Goal: Task Accomplishment & Management: Use online tool/utility

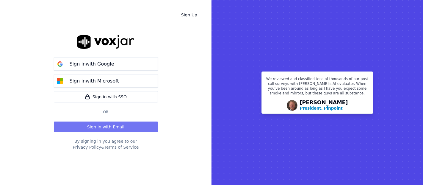
click at [108, 126] on button "Sign in with Email" at bounding box center [106, 126] width 104 height 11
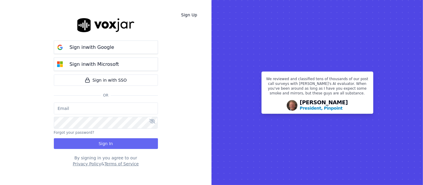
type input "shadia.decastro01.baq@nwfg.net"
drag, startPoint x: 104, startPoint y: 141, endPoint x: 102, endPoint y: 136, distance: 5.3
click at [102, 141] on button "Sign In" at bounding box center [106, 143] width 104 height 11
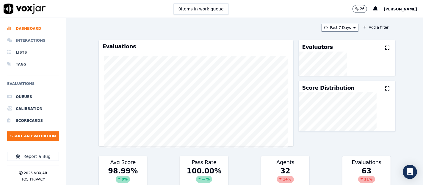
click at [24, 36] on li "Interactions" at bounding box center [33, 40] width 52 height 12
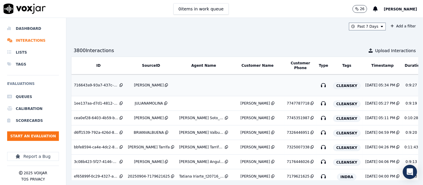
click at [144, 89] on td "[PERSON_NAME]" at bounding box center [150, 85] width 51 height 22
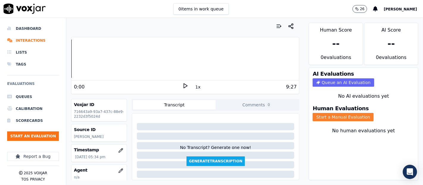
click at [332, 113] on button "Start a Manual Evaluation" at bounding box center [342, 117] width 61 height 8
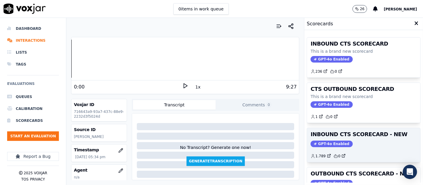
click at [353, 147] on div "INBOUND CTS SCORECARD - NEW GPT-4o Enabled 1.789 0" at bounding box center [363, 145] width 113 height 34
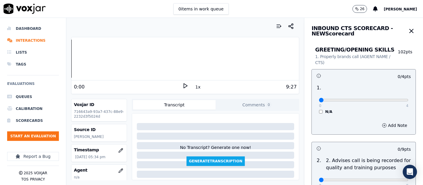
click at [182, 83] on icon at bounding box center [185, 86] width 6 height 6
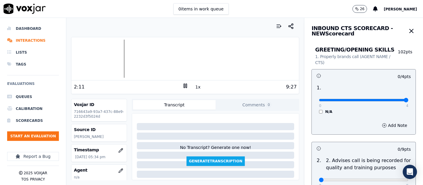
type input "4"
click at [389, 99] on input "range" at bounding box center [363, 100] width 89 height 2
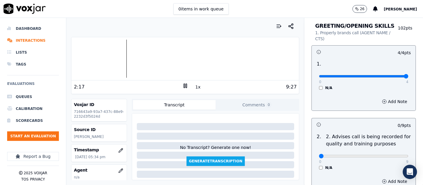
scroll to position [132, 0]
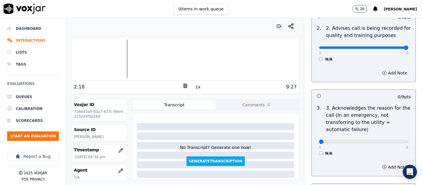
type input "9"
click at [390, 46] on input "range" at bounding box center [363, 47] width 89 height 2
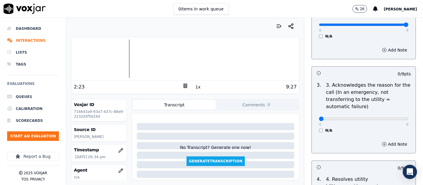
scroll to position [165, 0]
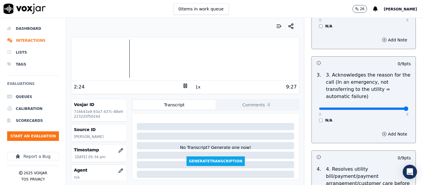
type input "9"
click at [390, 108] on input "range" at bounding box center [363, 108] width 89 height 2
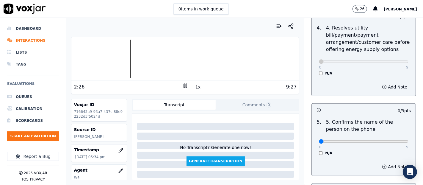
scroll to position [330, 0]
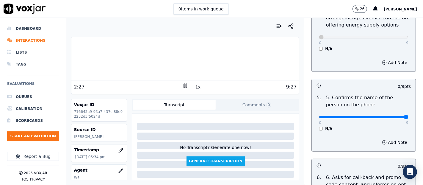
type input "9"
click at [389, 117] on input "range" at bounding box center [363, 117] width 89 height 2
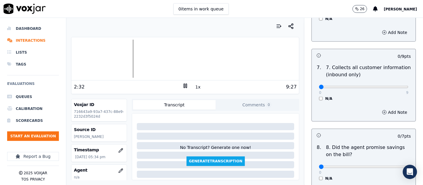
scroll to position [528, 0]
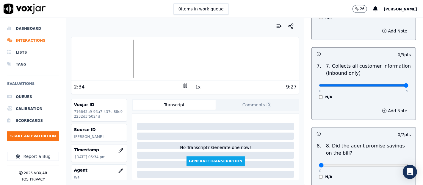
type input "9"
click at [389, 84] on input "range" at bounding box center [363, 85] width 89 height 2
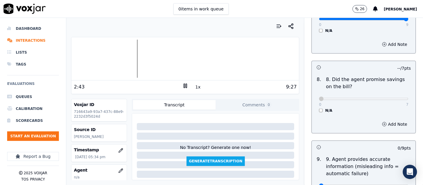
scroll to position [694, 0]
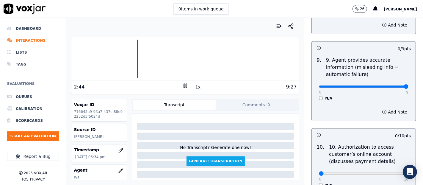
type input "9"
click at [392, 85] on input "range" at bounding box center [363, 86] width 89 height 2
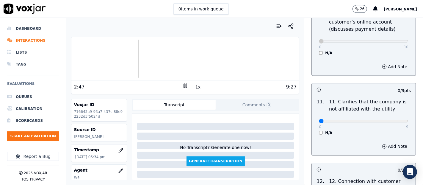
scroll to position [859, 0]
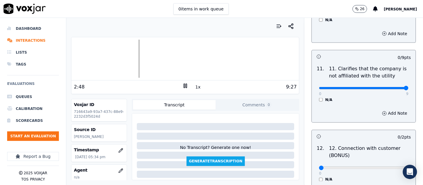
type input "9"
click at [392, 87] on input "range" at bounding box center [363, 88] width 89 height 2
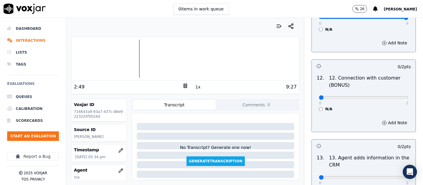
scroll to position [958, 0]
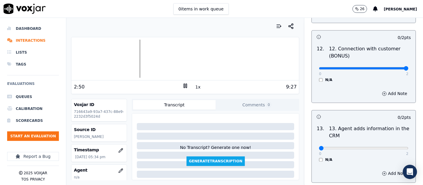
type input "2"
click at [389, 67] on input "range" at bounding box center [363, 68] width 89 height 2
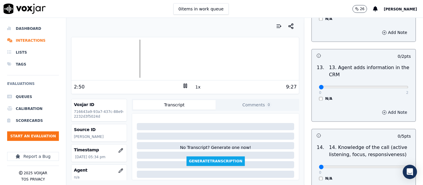
scroll to position [1057, 0]
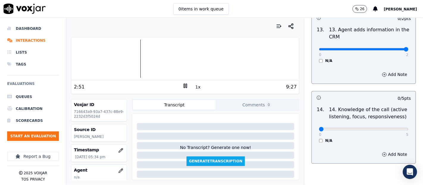
type input "2"
click at [389, 48] on input "range" at bounding box center [363, 49] width 89 height 2
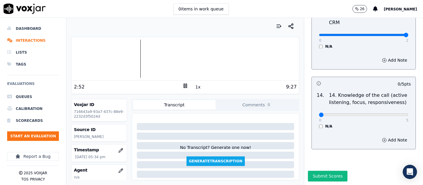
scroll to position [1083, 0]
type input "5"
click at [389, 113] on input "range" at bounding box center [363, 114] width 89 height 2
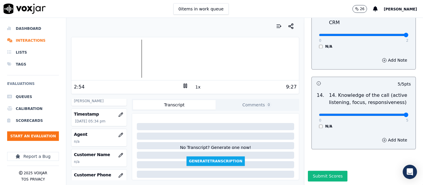
scroll to position [66, 0]
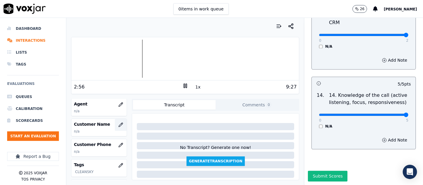
click at [118, 122] on icon "button" at bounding box center [120, 124] width 5 height 5
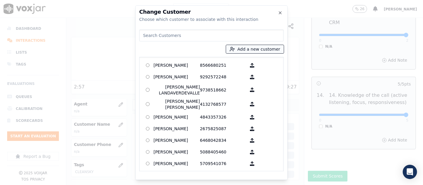
drag, startPoint x: 249, startPoint y: 49, endPoint x: 242, endPoint y: 51, distance: 6.8
click at [248, 49] on button "Add a new customer" at bounding box center [255, 49] width 58 height 8
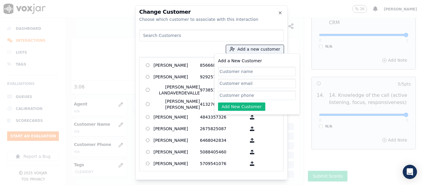
paste input "[PERSON_NAME]"
type input "[PERSON_NAME]"
click at [238, 95] on input "Add a New Customer" at bounding box center [257, 95] width 78 height 10
paste input "9293911725"
type input "9293911725"
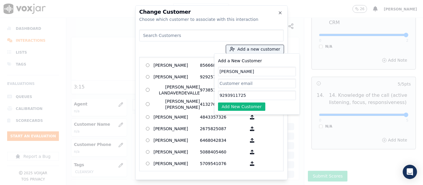
click at [250, 108] on button "Add New Customer" at bounding box center [241, 106] width 47 height 8
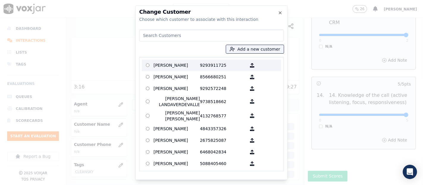
click at [202, 68] on p "9293911725" at bounding box center [223, 65] width 46 height 9
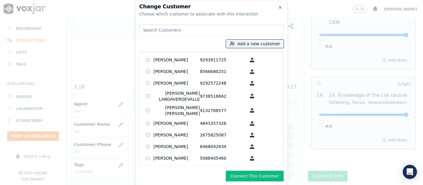
drag, startPoint x: 245, startPoint y: 177, endPoint x: 245, endPoint y: 180, distance: 3.9
click at [244, 180] on button "Connect This Customer" at bounding box center [255, 175] width 58 height 11
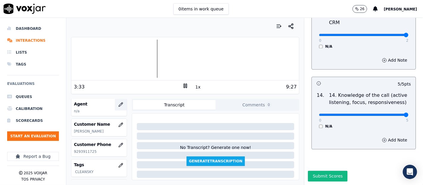
click at [118, 103] on icon "button" at bounding box center [120, 104] width 5 height 5
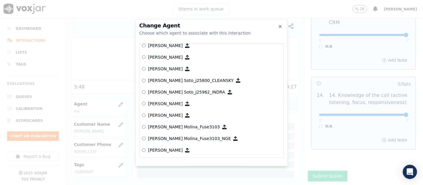
scroll to position [1748, 0]
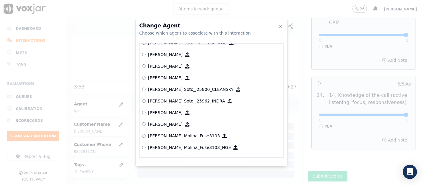
click at [281, 23] on h2 "Change Agent" at bounding box center [211, 25] width 144 height 5
click at [279, 23] on h2 "Change Agent" at bounding box center [211, 25] width 144 height 5
click at [280, 25] on icon "button" at bounding box center [280, 26] width 5 height 5
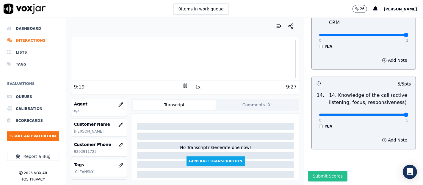
click at [328, 170] on button "Submit Scores" at bounding box center [328, 175] width 40 height 11
